Goal: Book appointment/travel/reservation

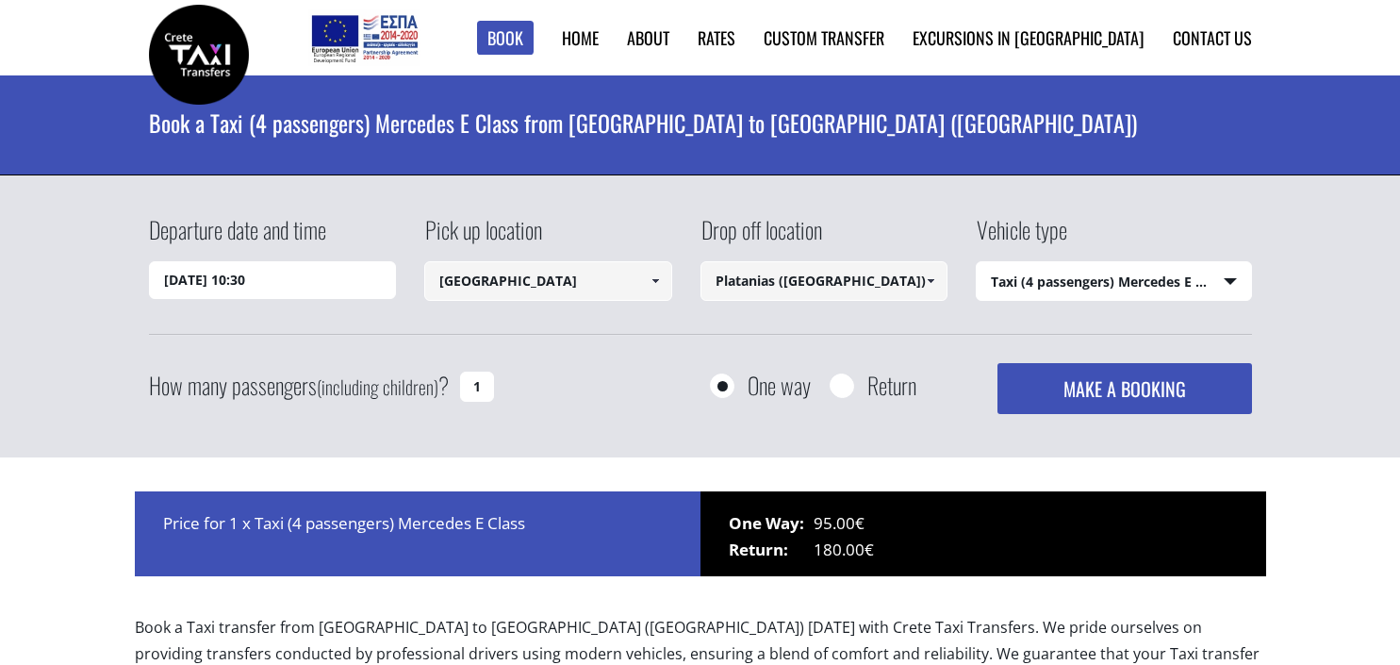
select select "540"
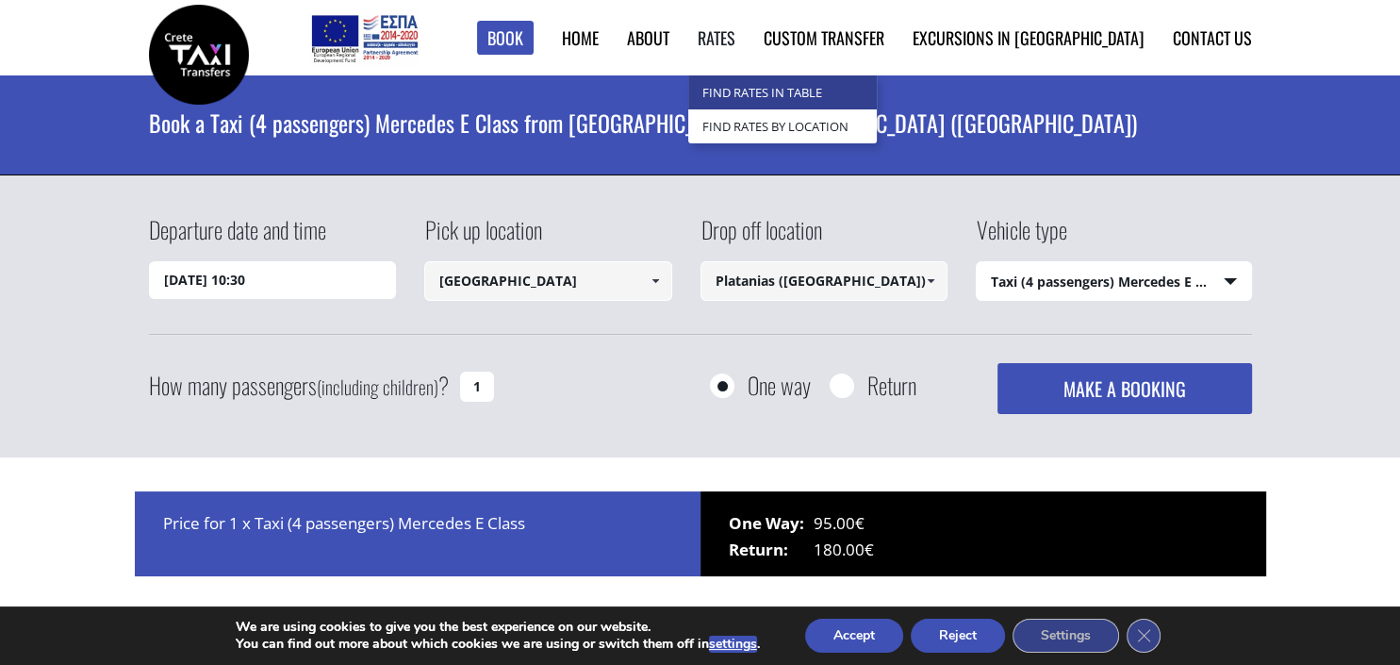
click at [778, 89] on link "Find Rates in Table" at bounding box center [782, 92] width 189 height 34
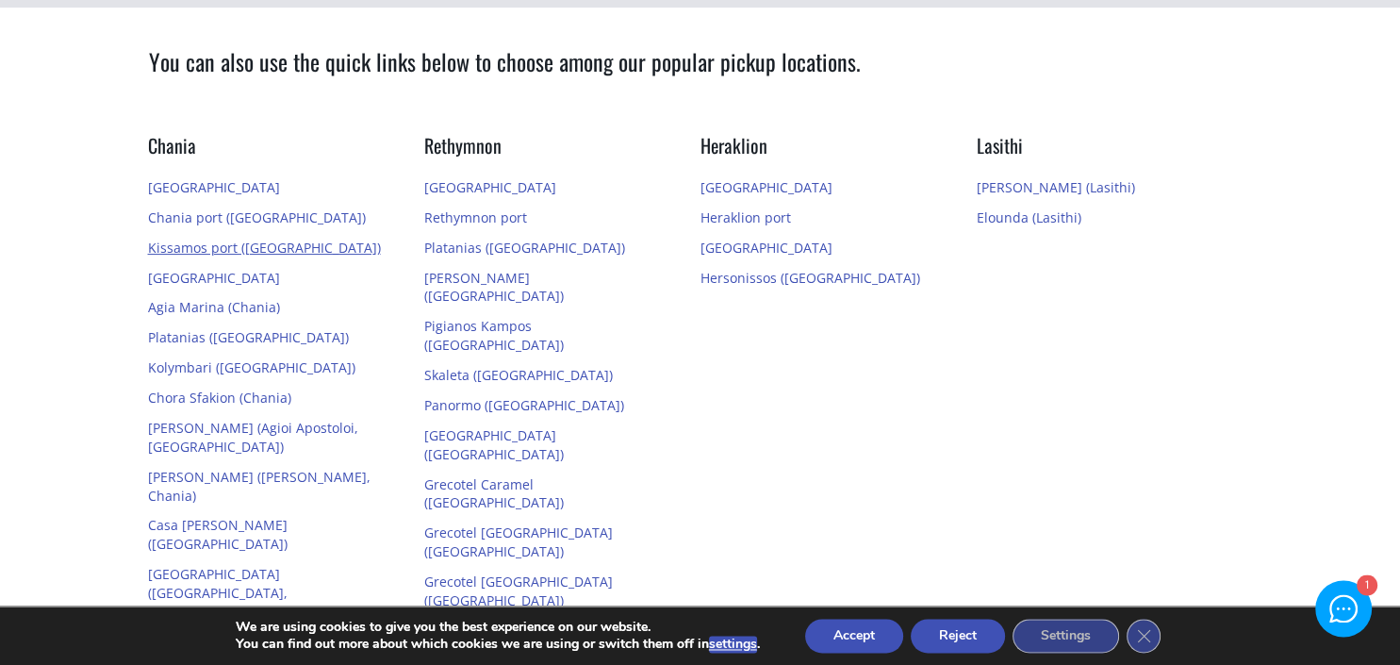
scroll to position [470, 0]
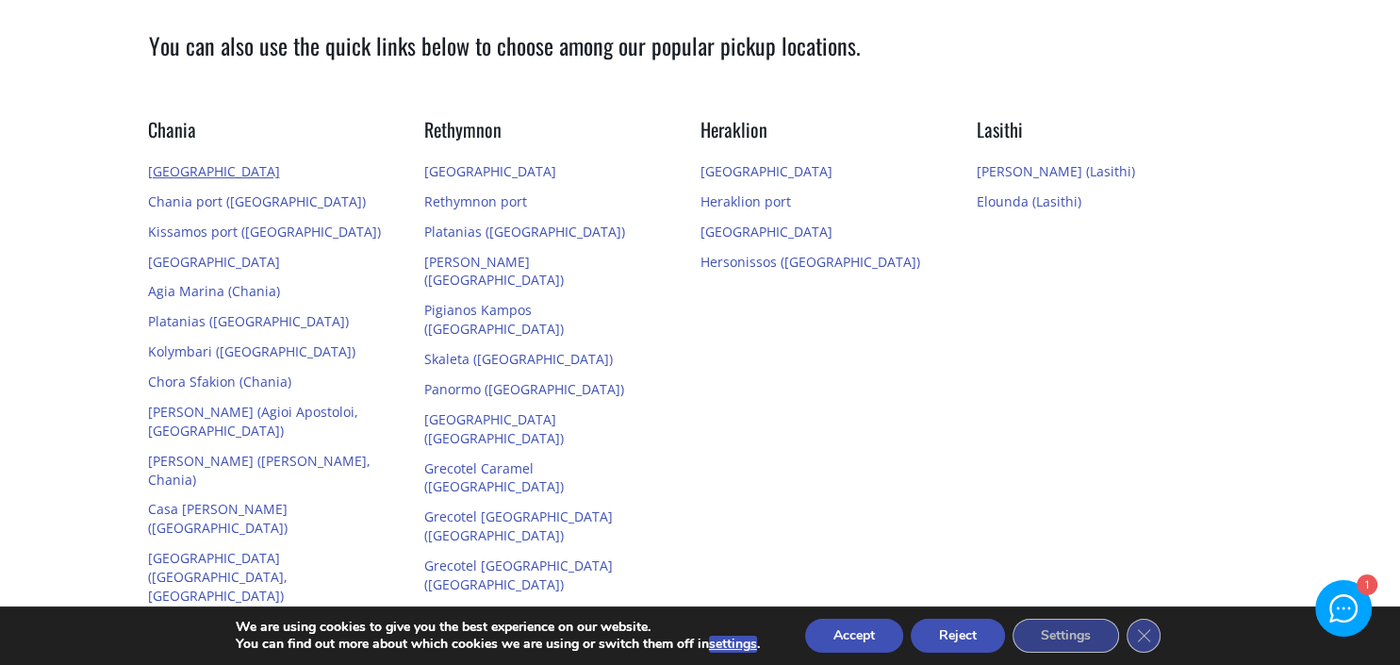
click at [172, 171] on link "[GEOGRAPHIC_DATA]" at bounding box center [214, 171] width 132 height 18
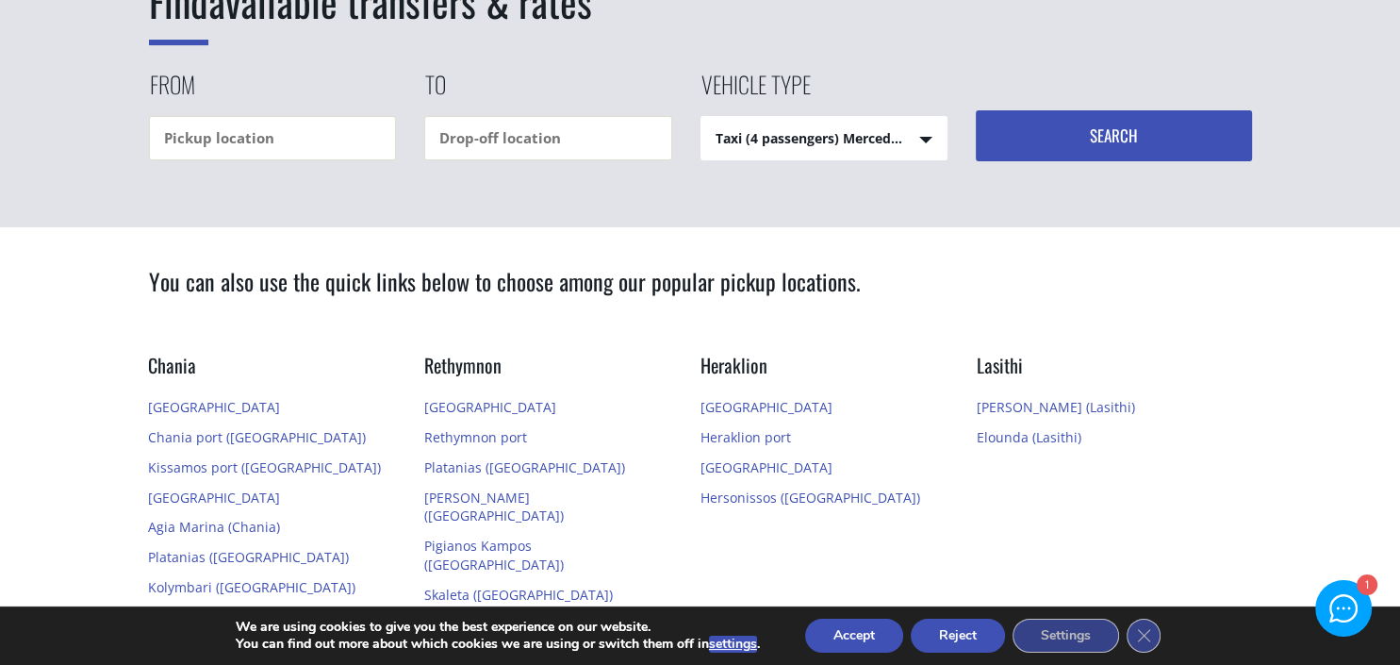
scroll to position [353, 0]
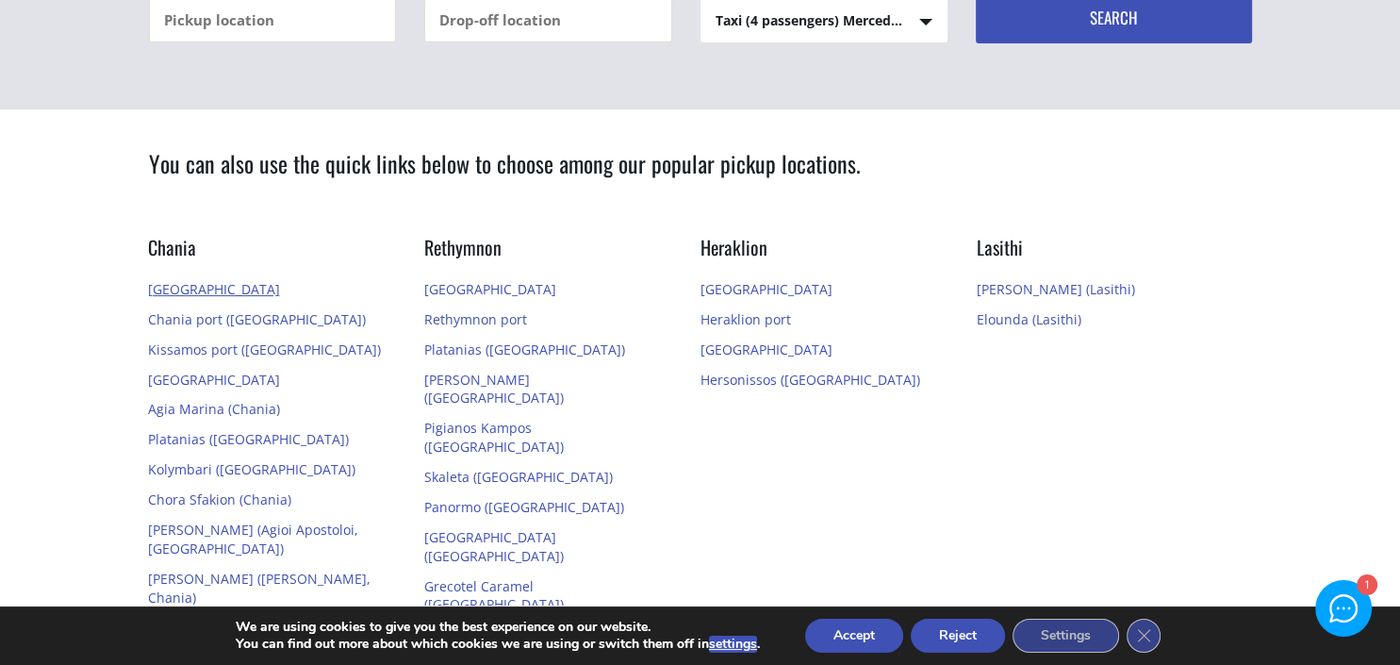
click at [184, 289] on link "[GEOGRAPHIC_DATA]" at bounding box center [214, 289] width 132 height 18
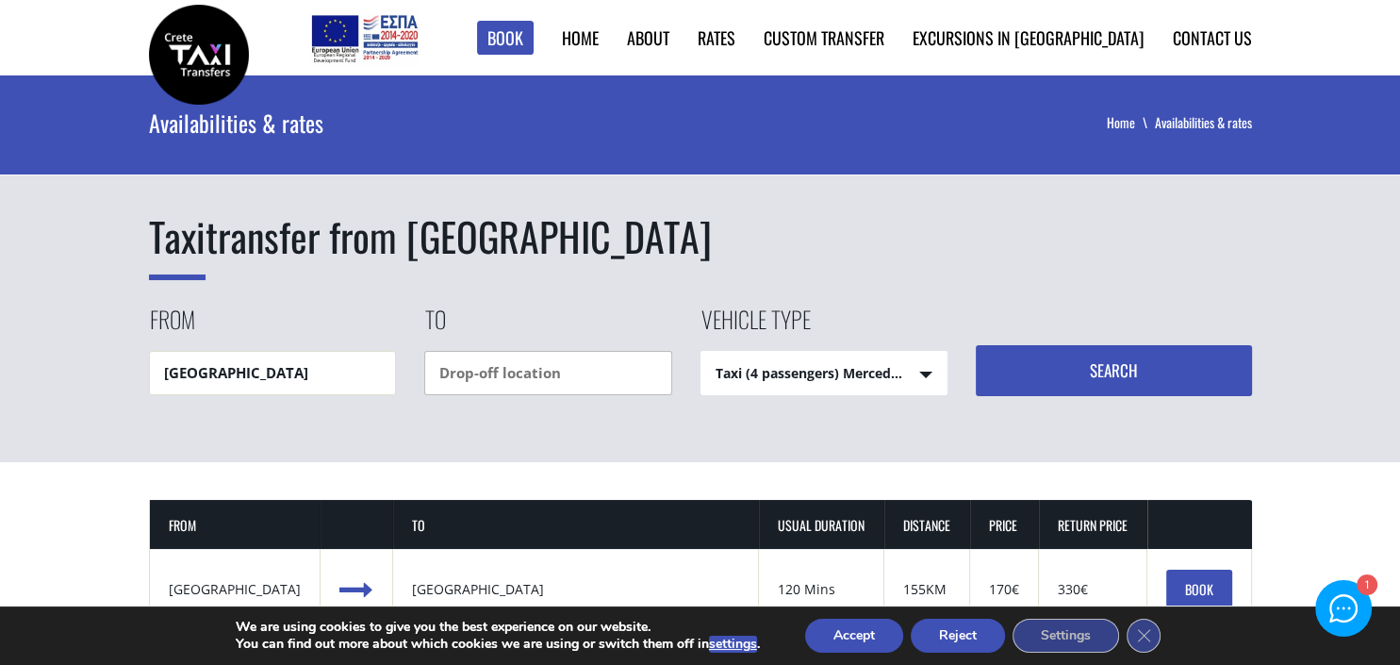
click at [560, 370] on input "text" at bounding box center [548, 373] width 248 height 44
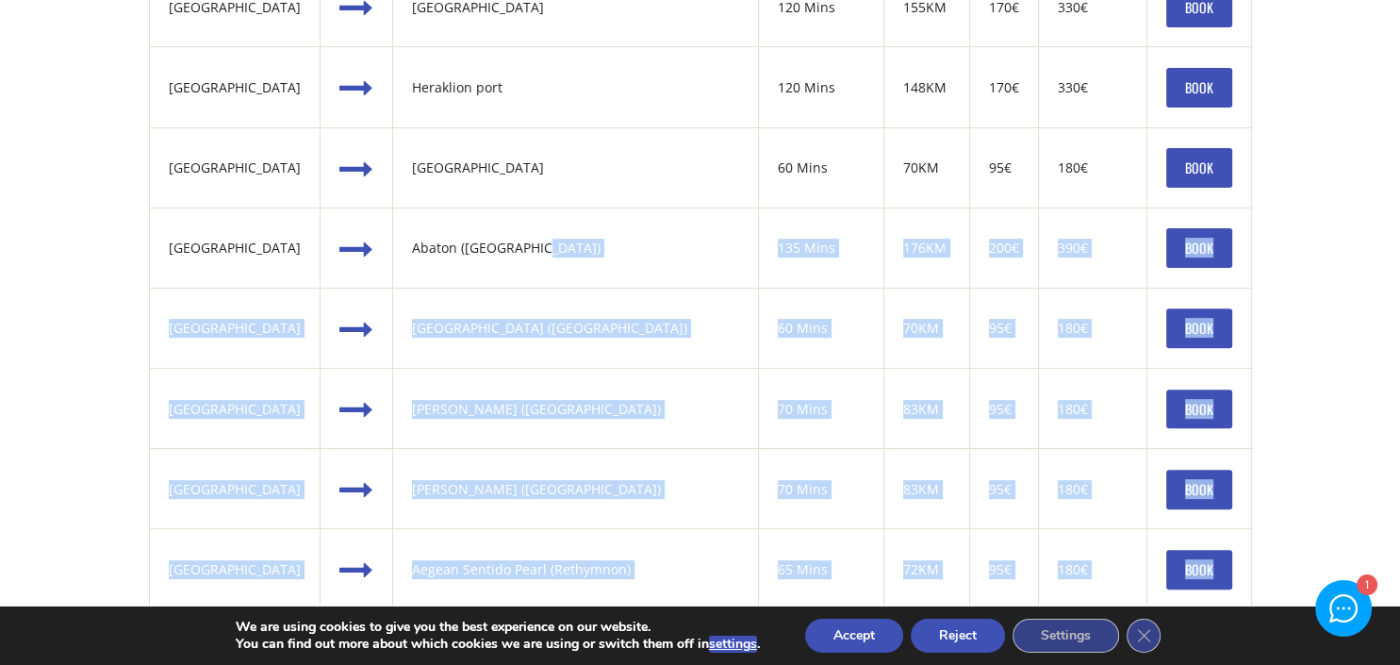
scroll to position [117, 0]
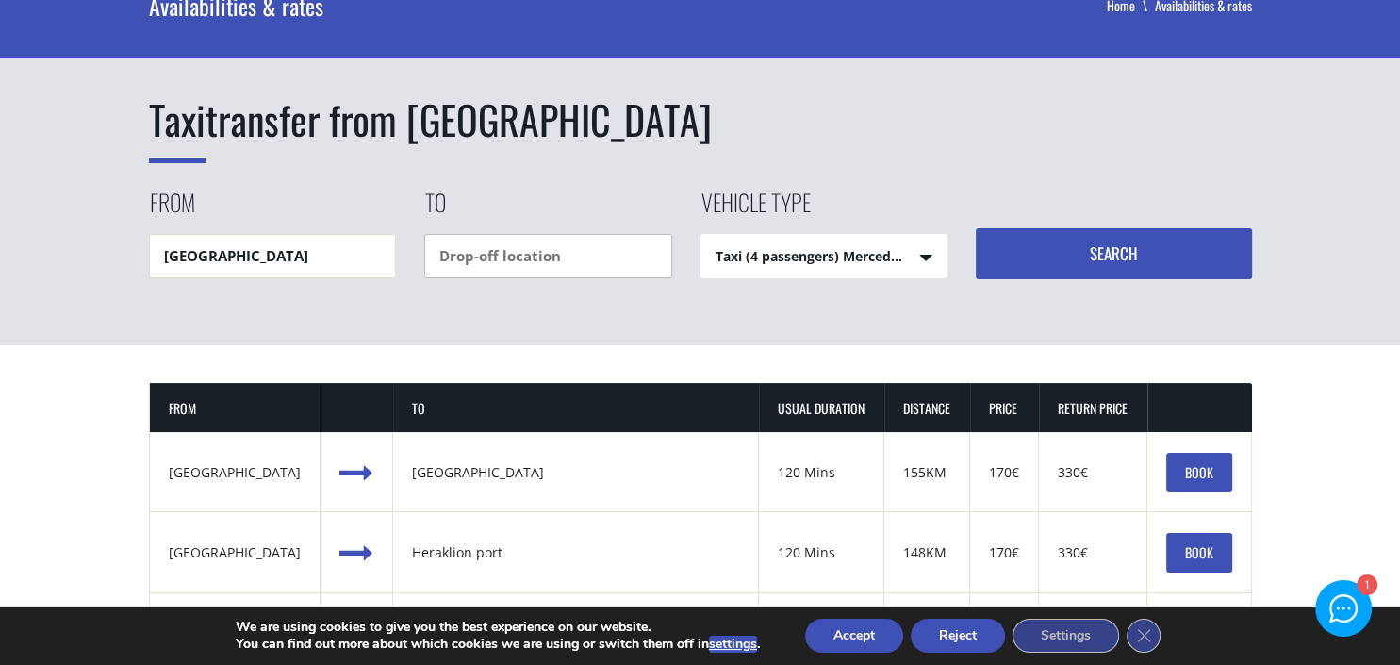
click at [462, 251] on input "text" at bounding box center [548, 256] width 248 height 44
type input "p"
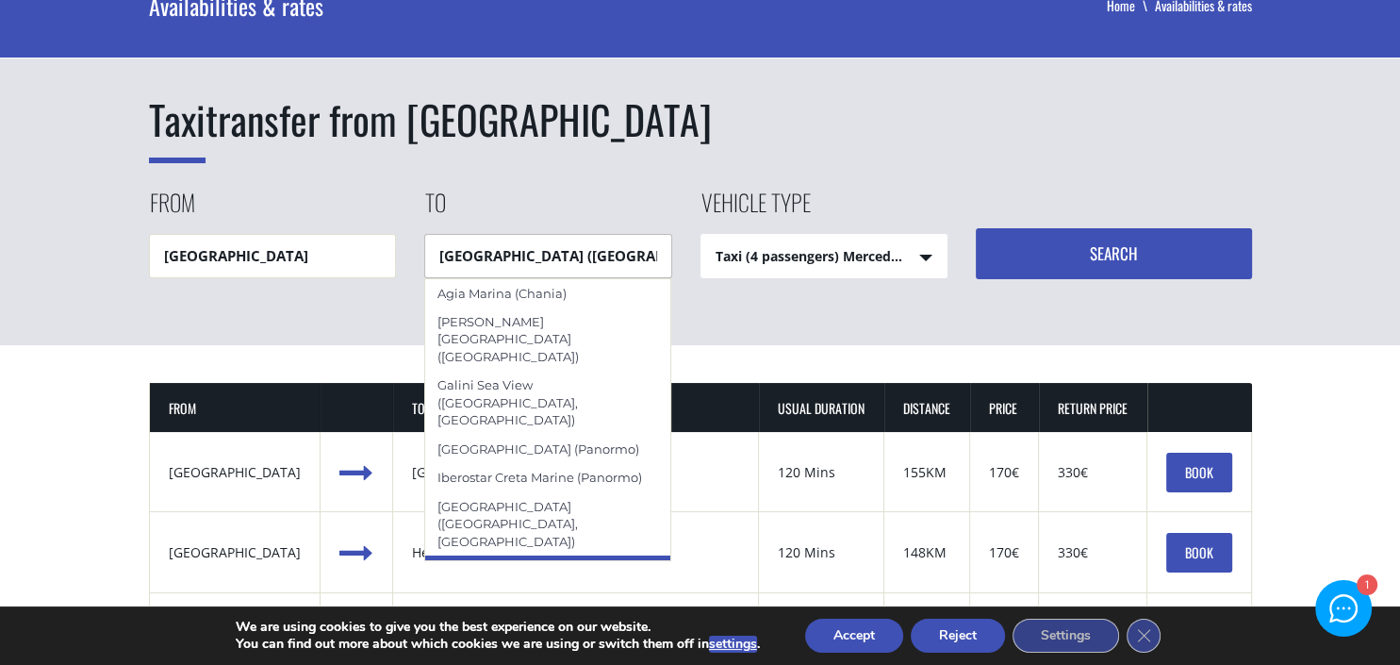
click at [505, 554] on div "Marinos Beach (Platanias, Rethymnon)" at bounding box center [548, 585] width 248 height 63
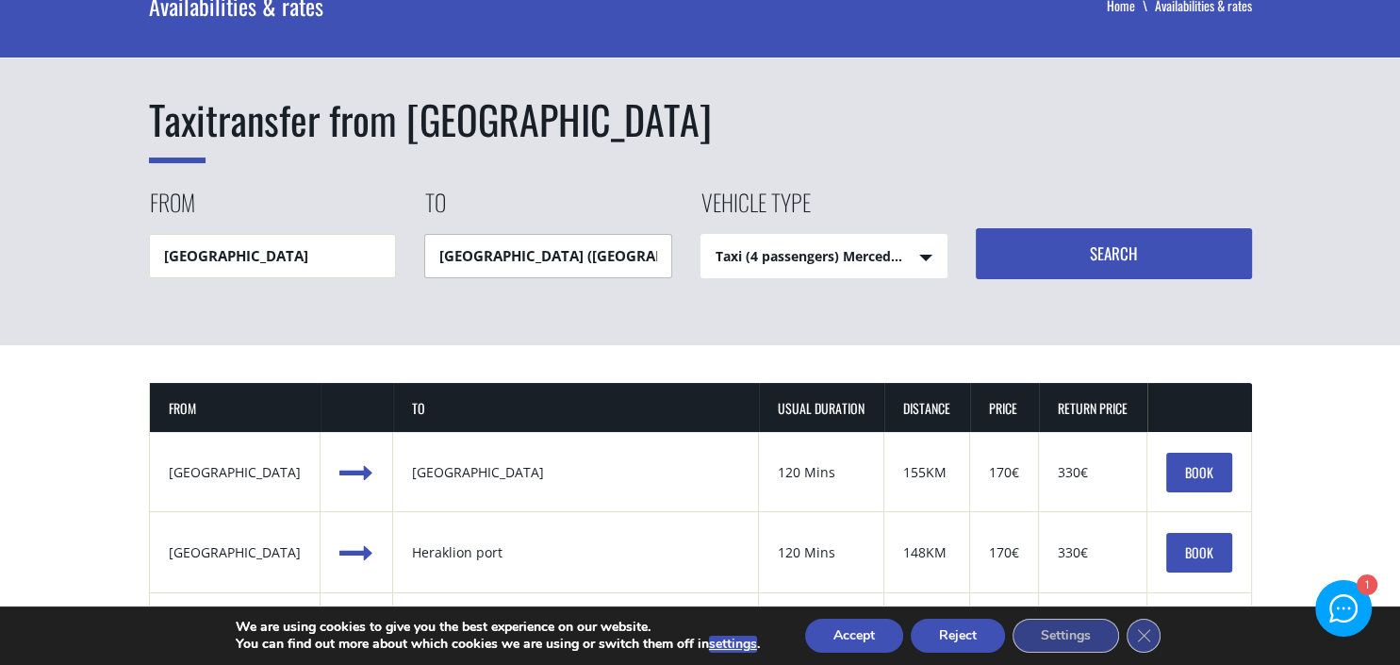
type input "Marinos Beach (Platanias, Rethymnon)"
click at [701, 235] on select "Taxi (4 passengers) Mercedes E Class Mini Van (7 passengers) Mercedes Vito Mini…" at bounding box center [824, 257] width 246 height 45
click at [1104, 254] on button "Search" at bounding box center [1114, 253] width 276 height 51
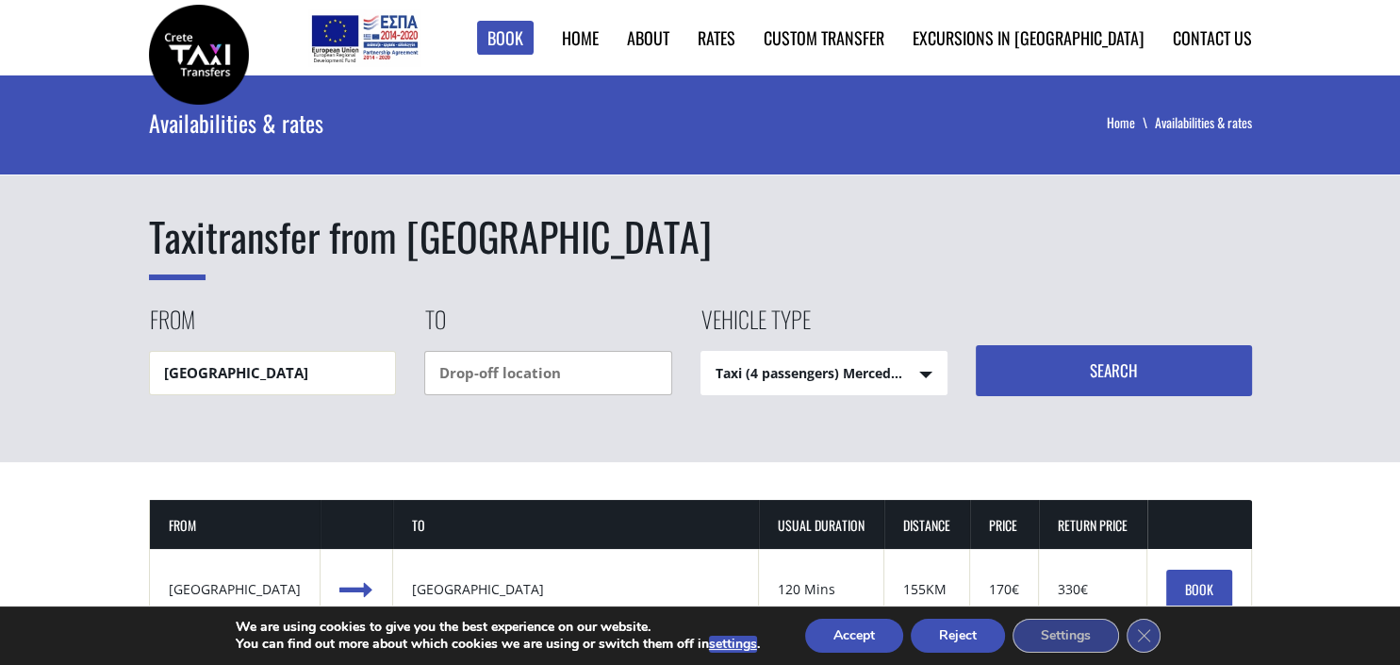
click at [461, 367] on input "text" at bounding box center [548, 373] width 248 height 44
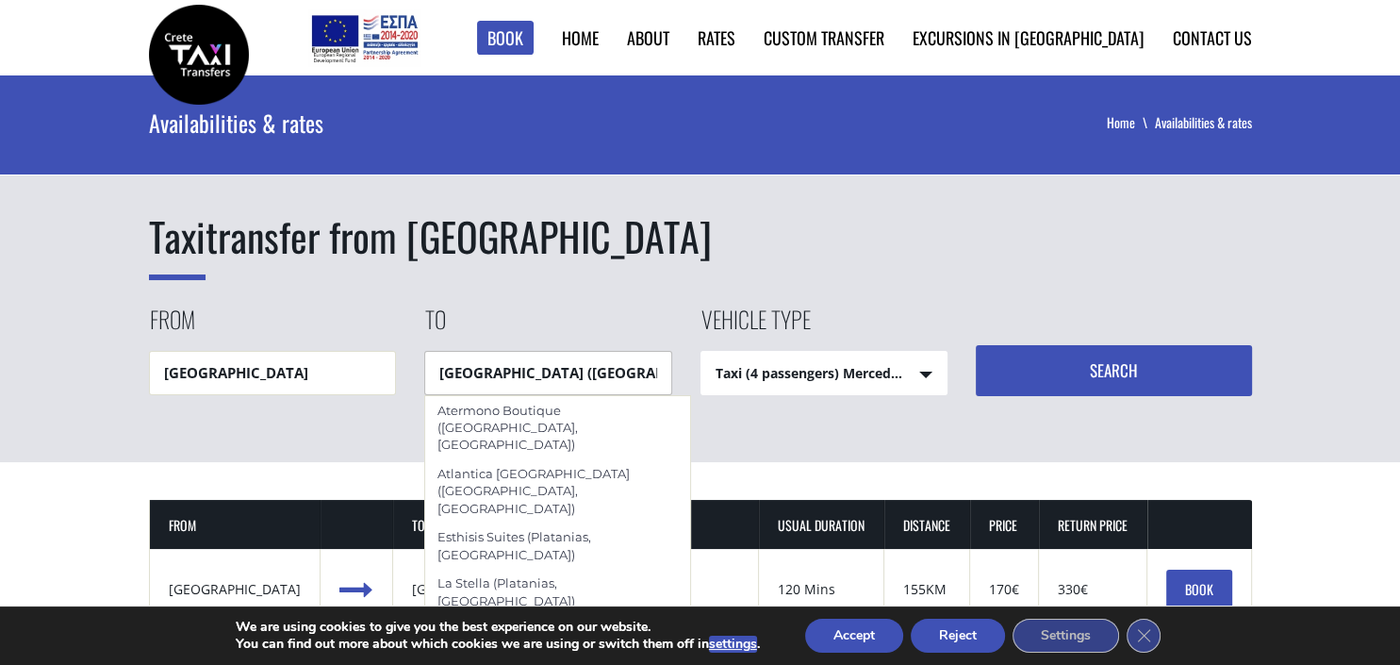
click at [495, 614] on div "Marinos Beach (Platanias, Rethymnon)" at bounding box center [557, 645] width 267 height 63
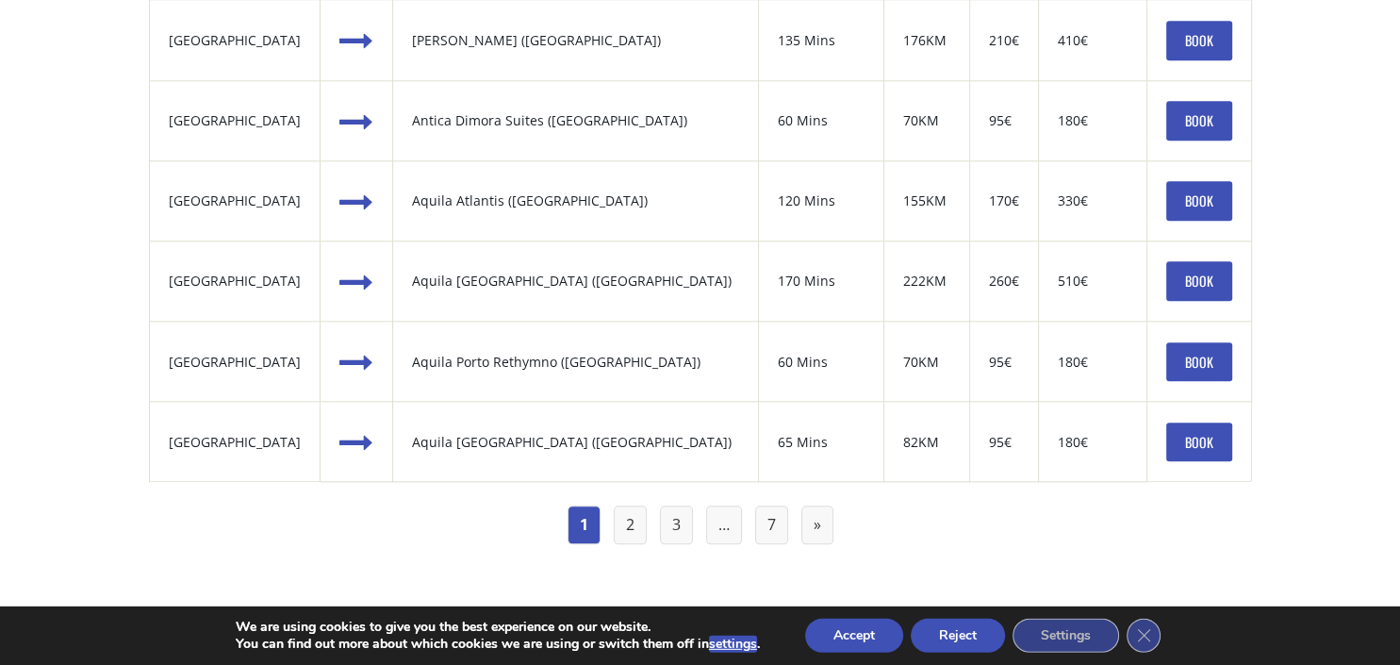
scroll to position [2117, 0]
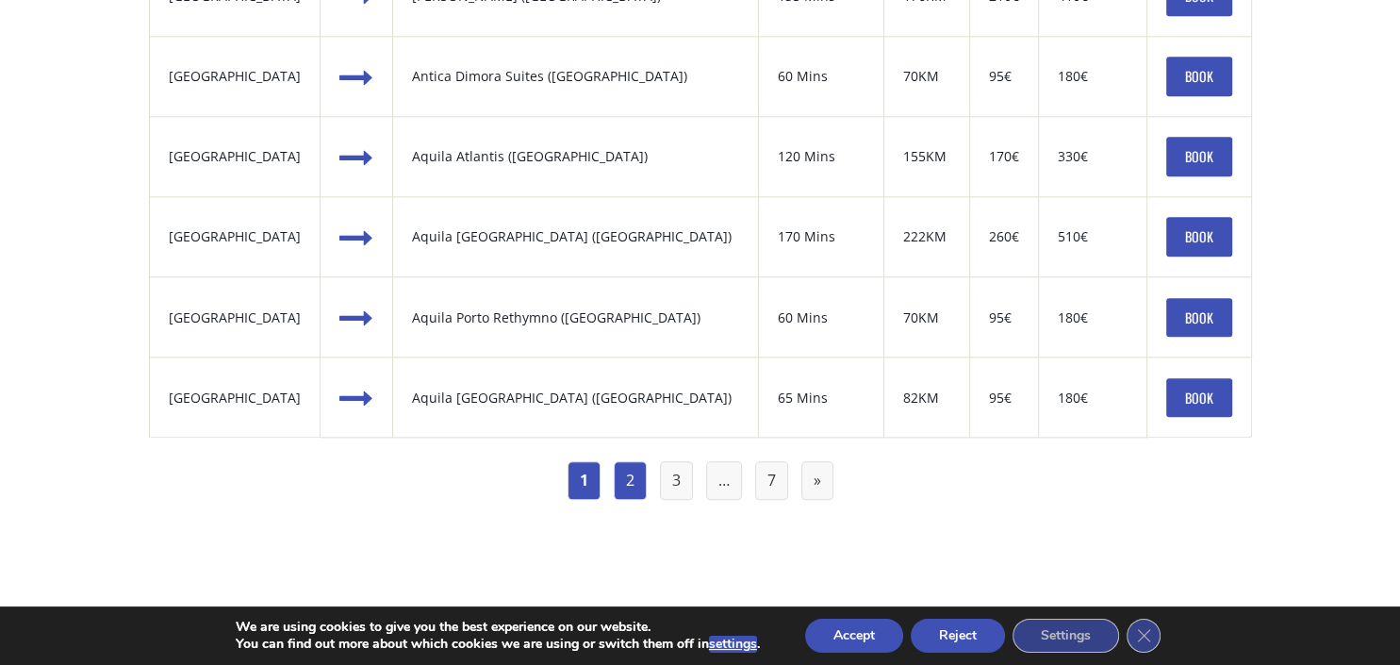
type input "Marinos Beach (Platanias, Rethymnon)"
click at [632, 473] on link "2" at bounding box center [630, 480] width 33 height 39
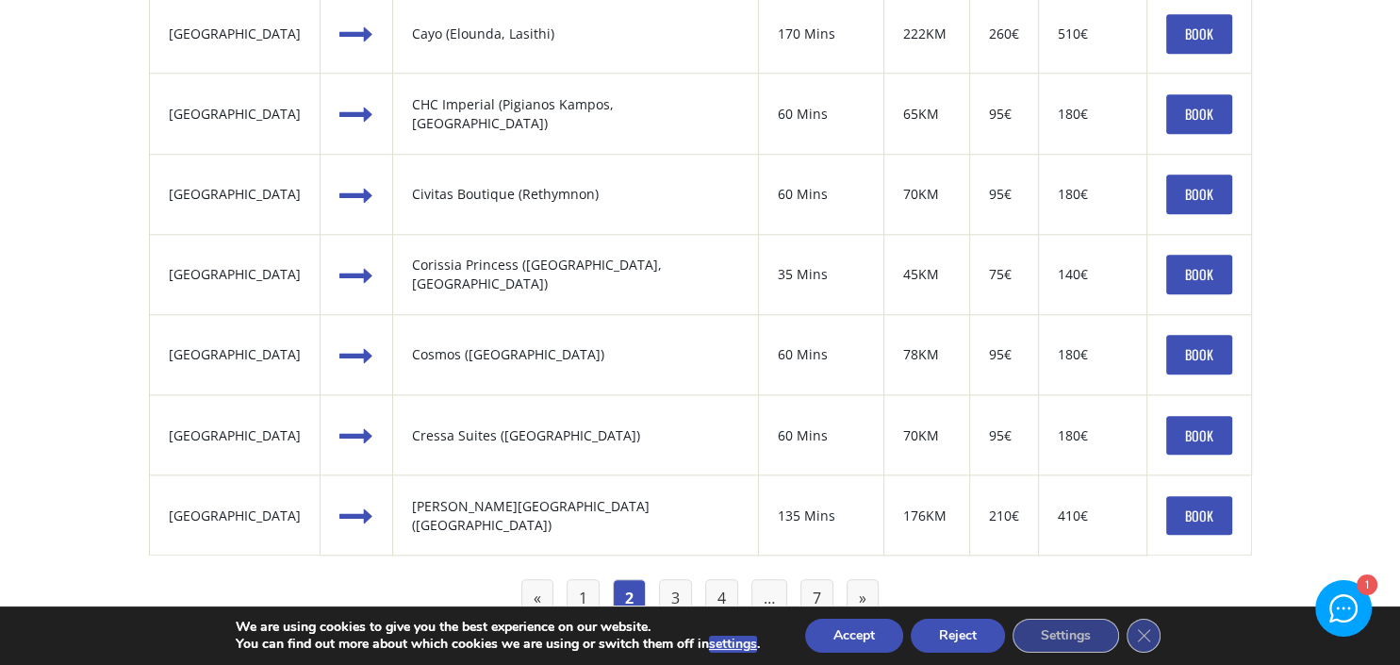
scroll to position [2235, 0]
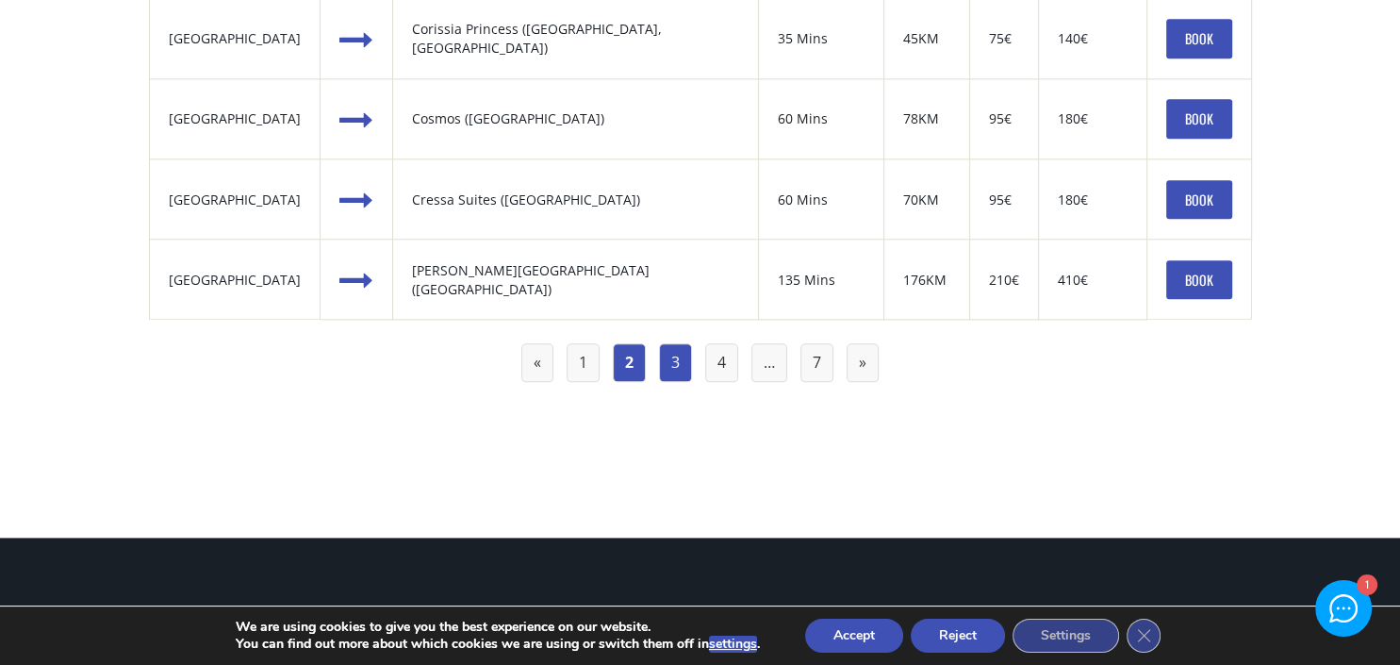
click at [681, 355] on link "3" at bounding box center [675, 362] width 33 height 39
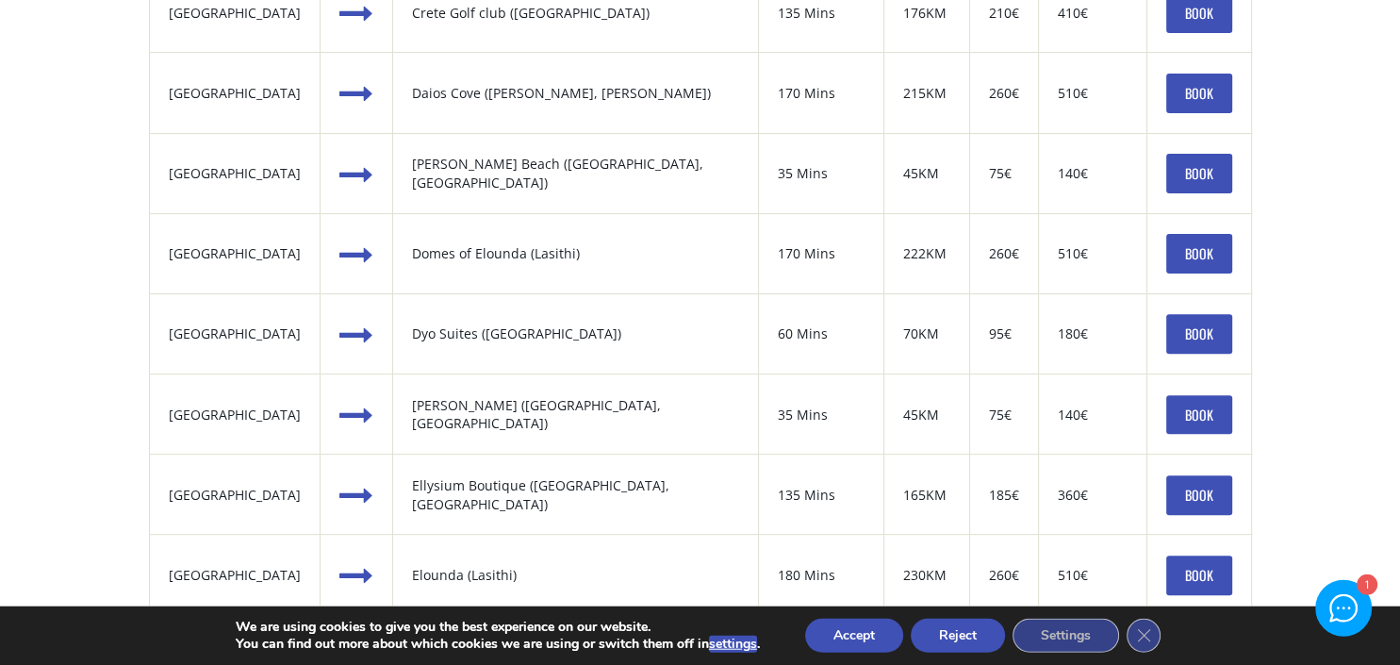
scroll to position [588, 0]
